Goal: Information Seeking & Learning: Learn about a topic

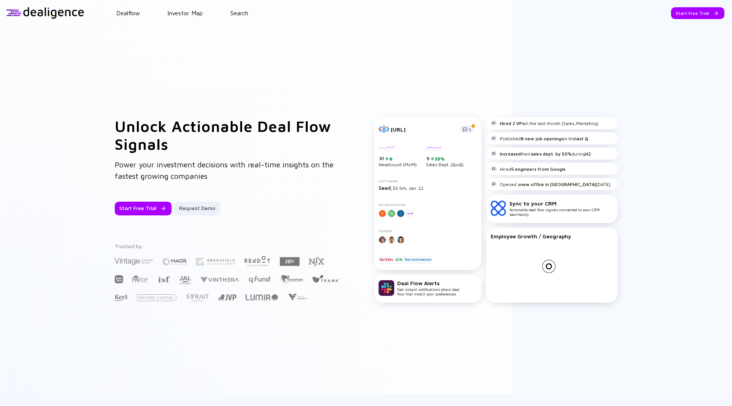
click at [678, 19] on header "Dealflow Investor Map Search Start Free Trial Dealflow Investor Map Start Free …" at bounding box center [366, 13] width 732 height 26
click at [682, 16] on div "Go to App" at bounding box center [703, 13] width 42 height 12
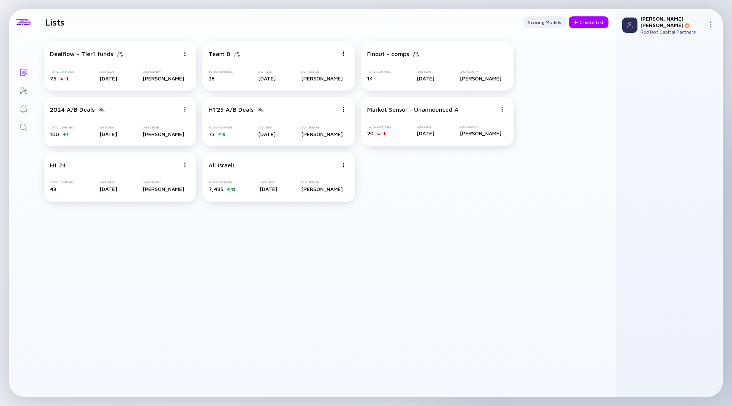
click at [21, 126] on icon "Search" at bounding box center [23, 127] width 9 height 9
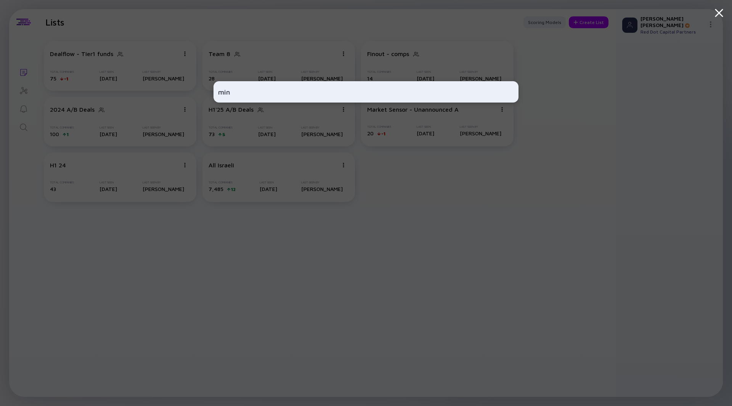
type input "mind"
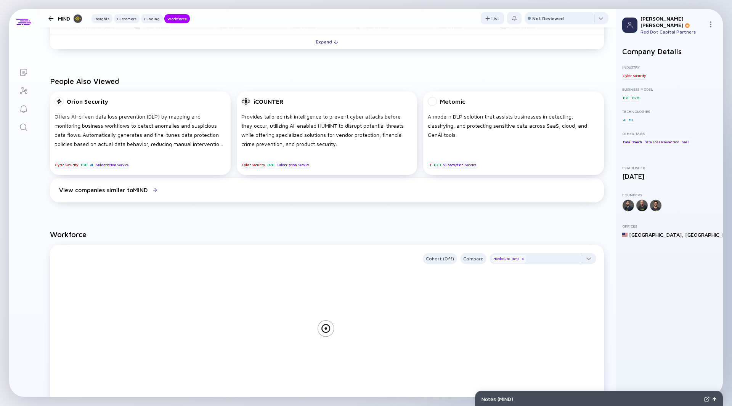
scroll to position [572, 0]
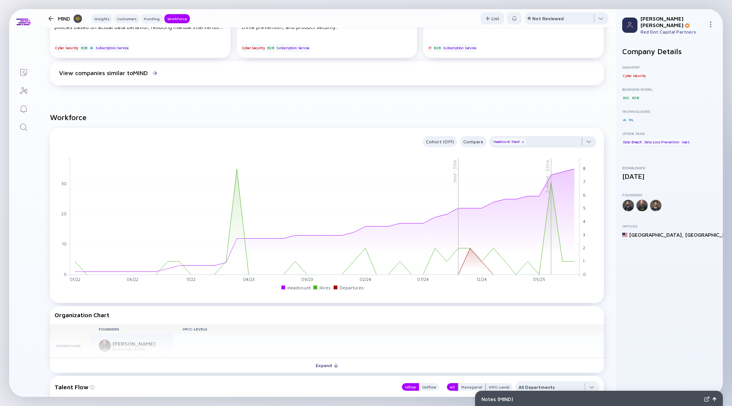
click at [500, 141] on div "Headcount Trend x" at bounding box center [509, 142] width 33 height 8
click at [440, 143] on div "Cohort (Off)" at bounding box center [440, 141] width 34 height 9
click at [436, 203] on div "Department" at bounding box center [442, 202] width 42 height 15
